Goal: Information Seeking & Learning: Check status

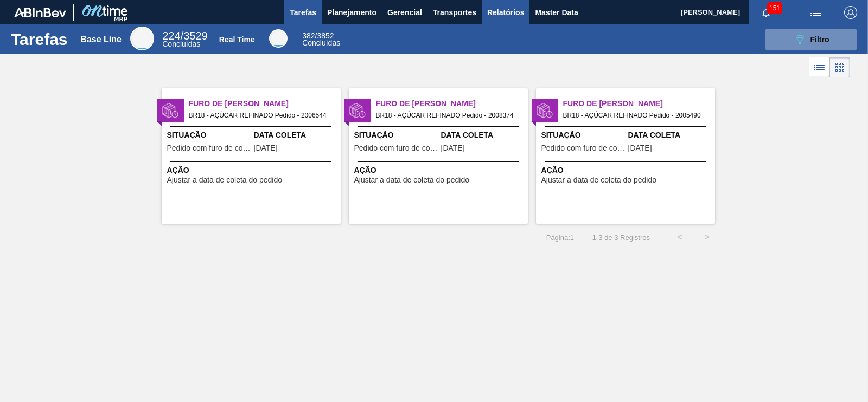
click at [512, 14] on span "Relatórios" at bounding box center [505, 12] width 37 height 13
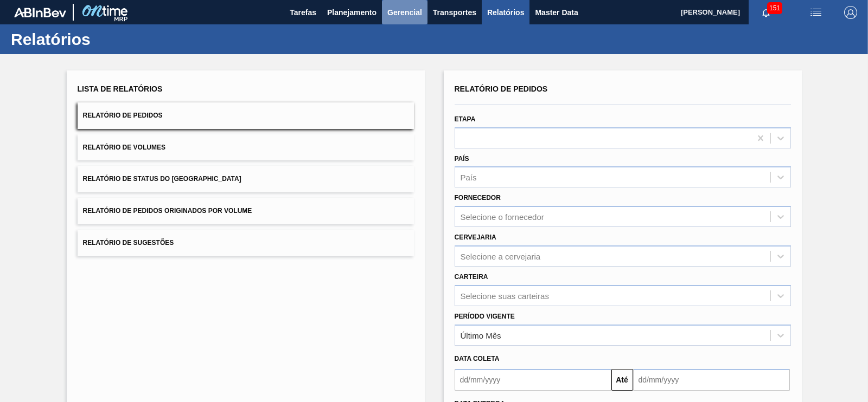
click at [388, 16] on span "Gerencial" at bounding box center [404, 12] width 35 height 13
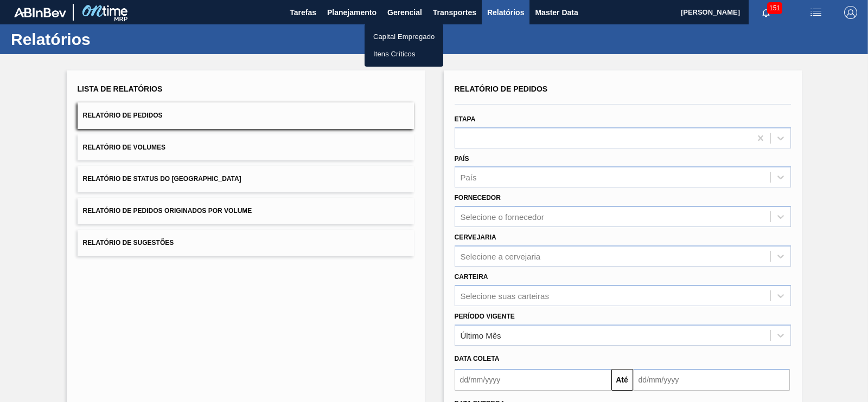
click at [400, 13] on div at bounding box center [434, 201] width 868 height 402
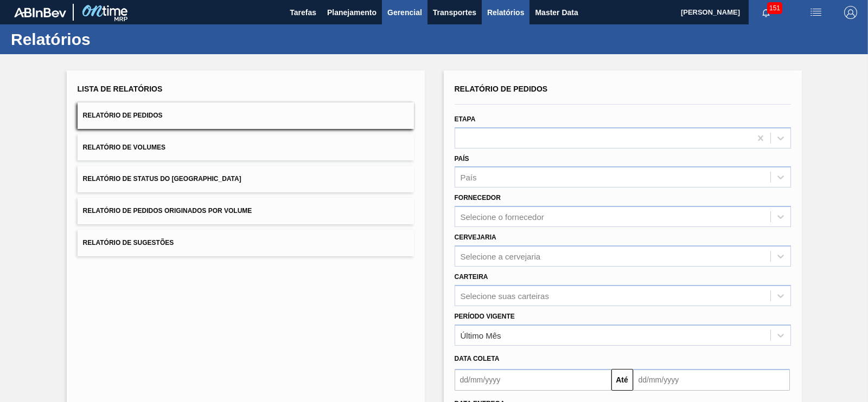
click at [408, 12] on span "Gerencial" at bounding box center [404, 12] width 35 height 13
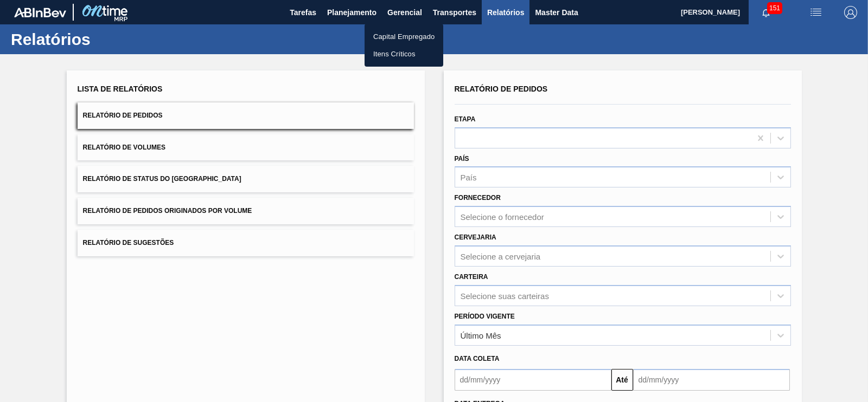
click at [365, 14] on div at bounding box center [434, 201] width 868 height 402
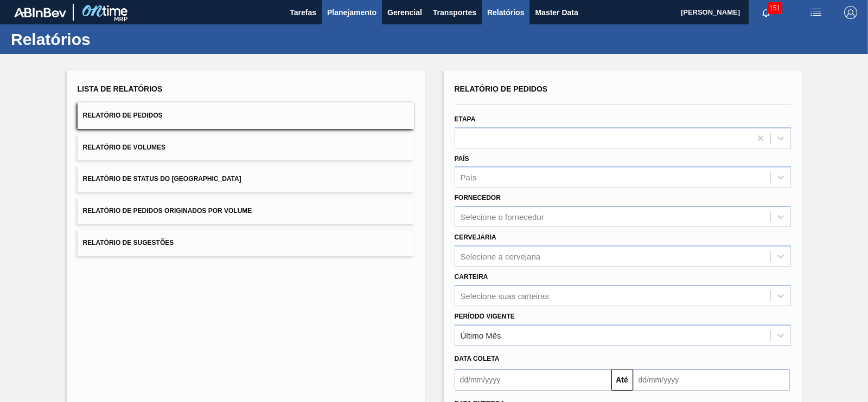
click at [358, 10] on span "Planejamento" at bounding box center [351, 12] width 49 height 13
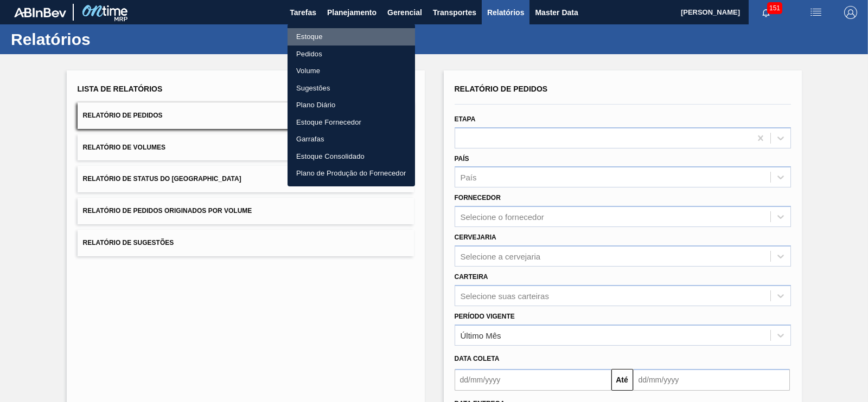
click at [315, 40] on li "Estoque" at bounding box center [350, 36] width 127 height 17
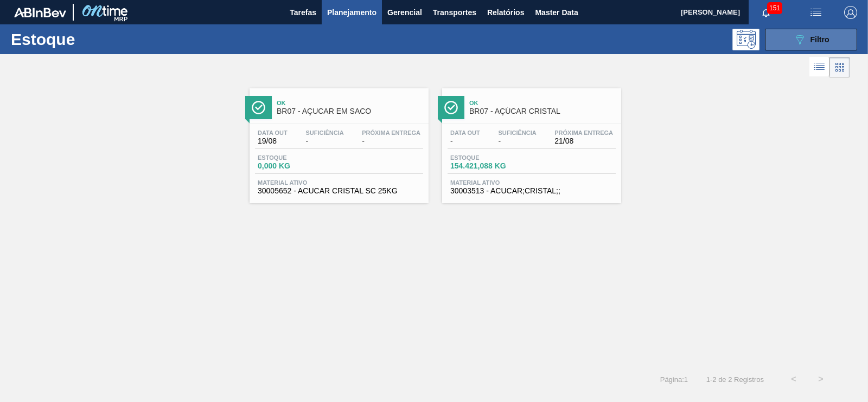
drag, startPoint x: 808, startPoint y: 36, endPoint x: 809, endPoint y: 42, distance: 5.5
click at [808, 36] on div "089F7B8B-B2A5-4AFE-B5C0-19BA573D28AC Filtro" at bounding box center [811, 39] width 36 height 13
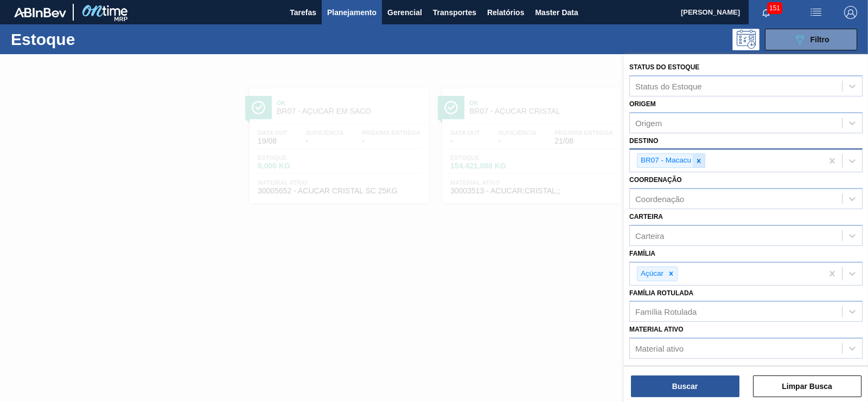
click at [700, 161] on icon at bounding box center [699, 161] width 8 height 8
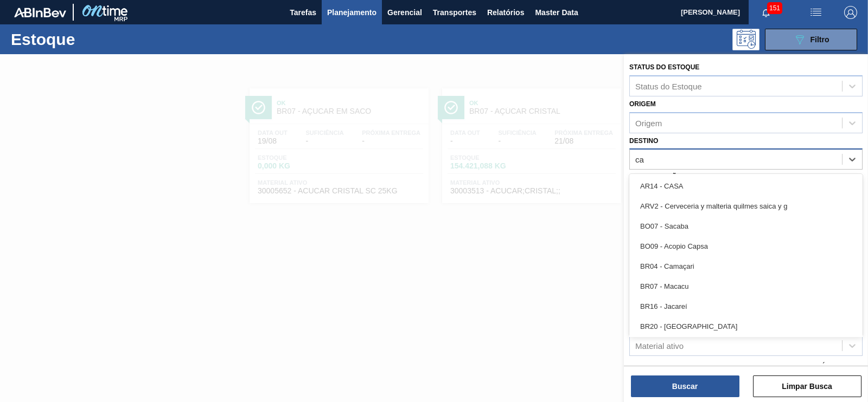
type input "cam"
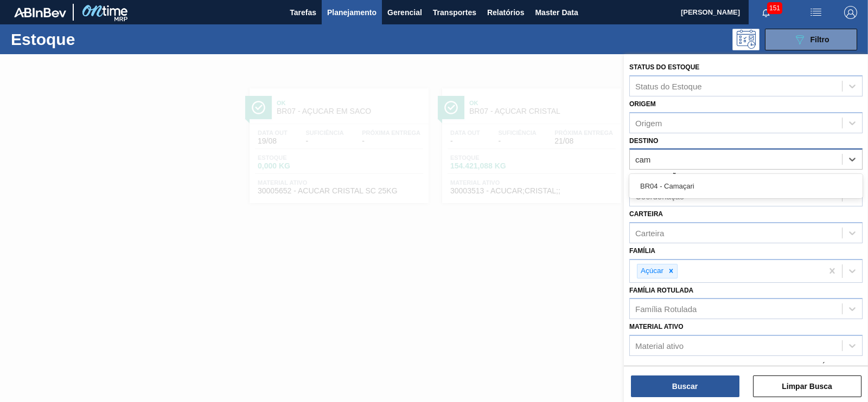
click at [685, 185] on div "BR04 - Camaçari" at bounding box center [745, 186] width 233 height 20
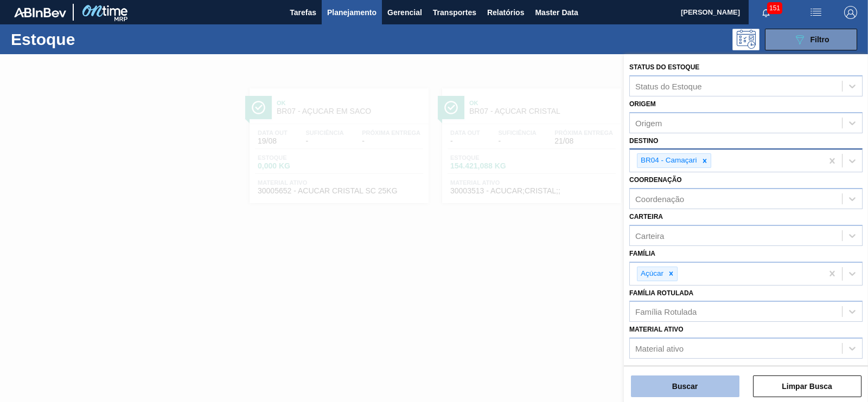
click at [698, 382] on button "Buscar" at bounding box center [685, 387] width 108 height 22
